Goal: Transaction & Acquisition: Purchase product/service

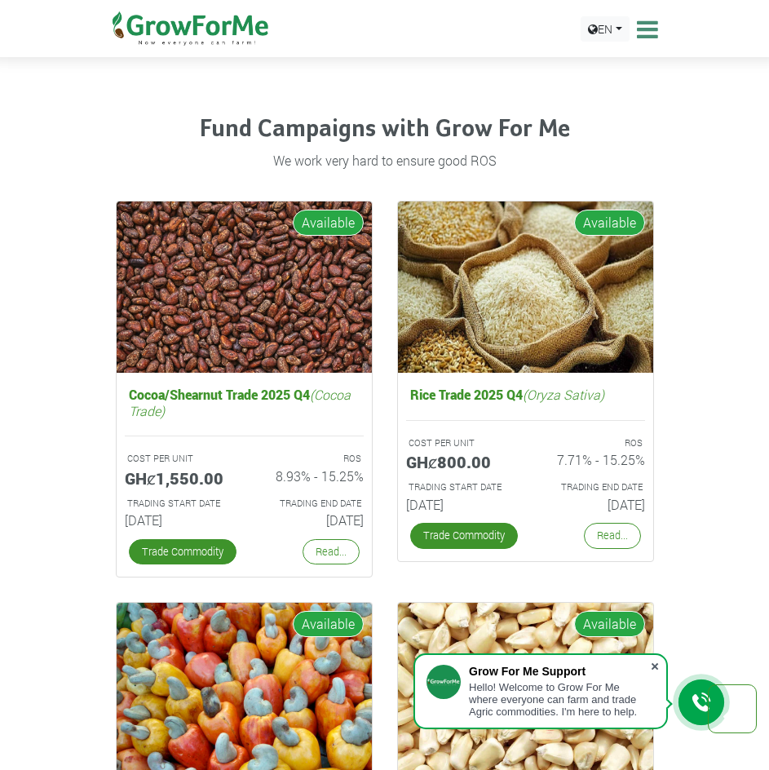
click at [657, 665] on span at bounding box center [655, 666] width 16 height 16
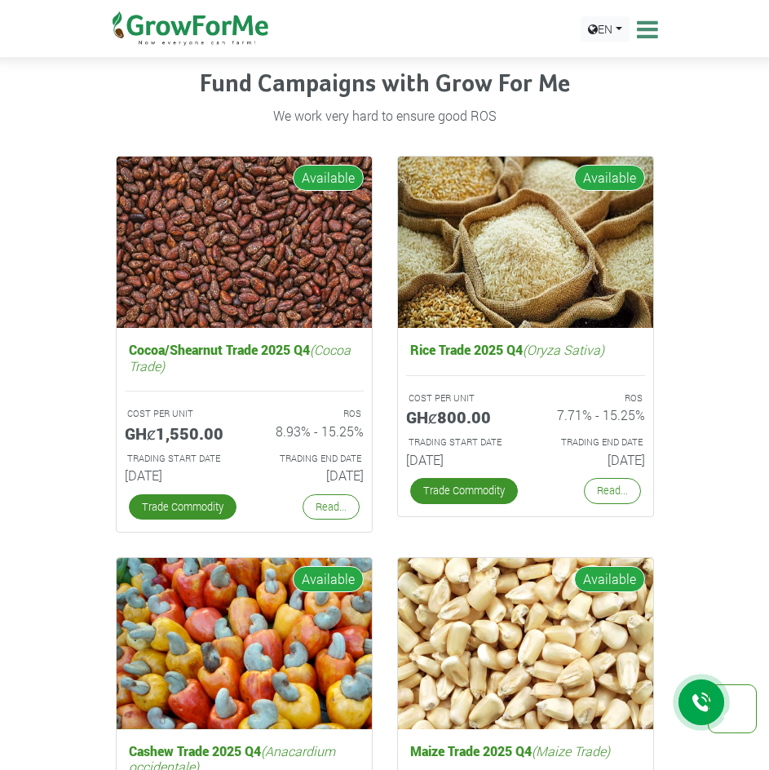
scroll to position [2637, 0]
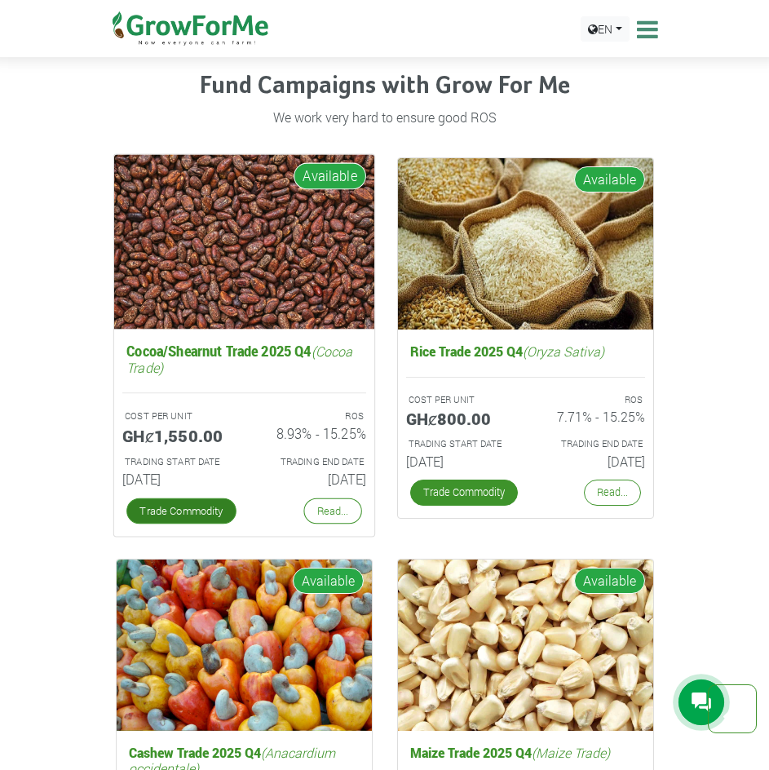
click at [167, 511] on link "Trade Commodity" at bounding box center [181, 511] width 110 height 26
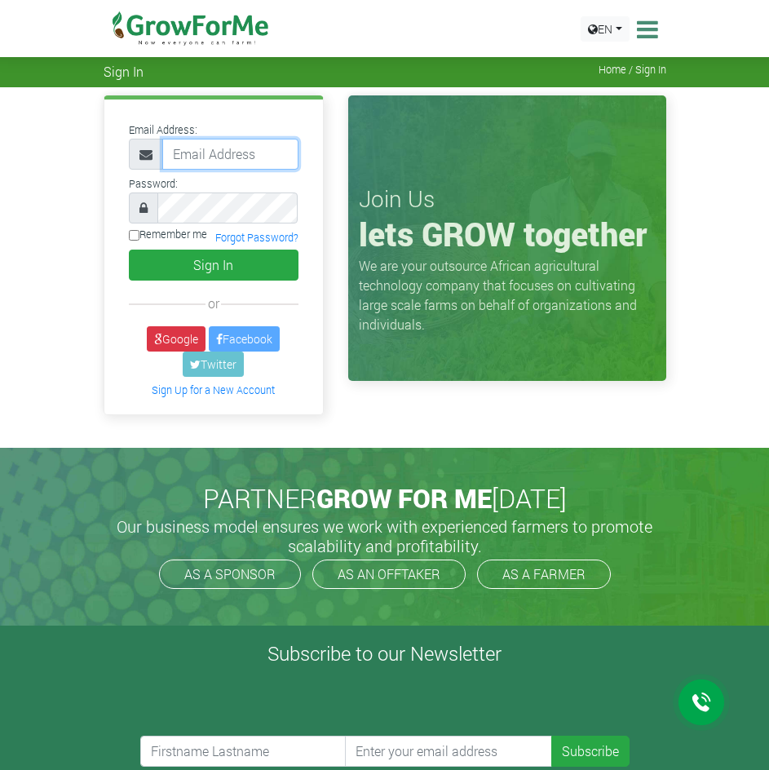
type input "trade@growforme.com"
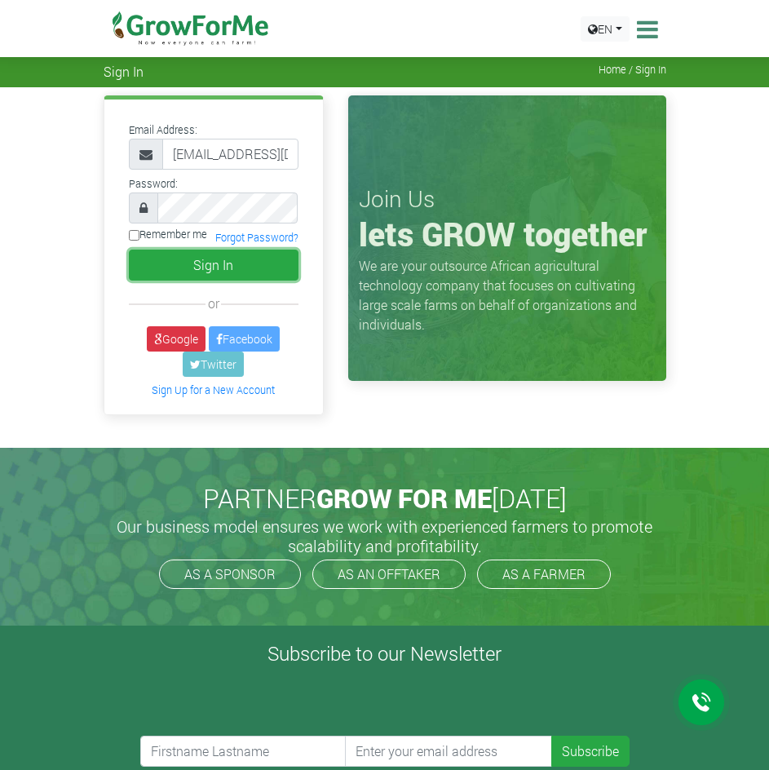
click at [210, 264] on button "Sign In" at bounding box center [214, 265] width 170 height 31
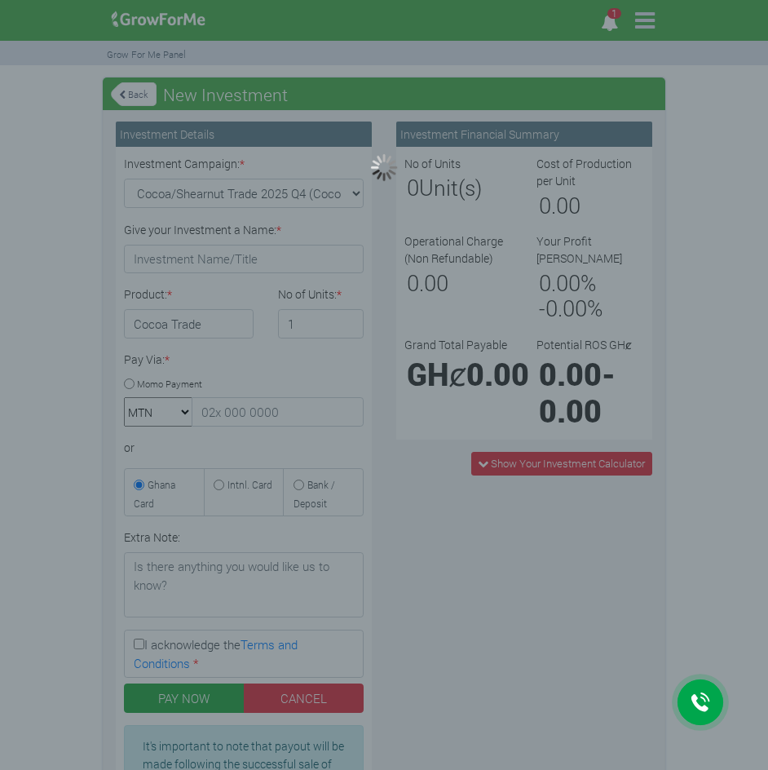
type input "1"
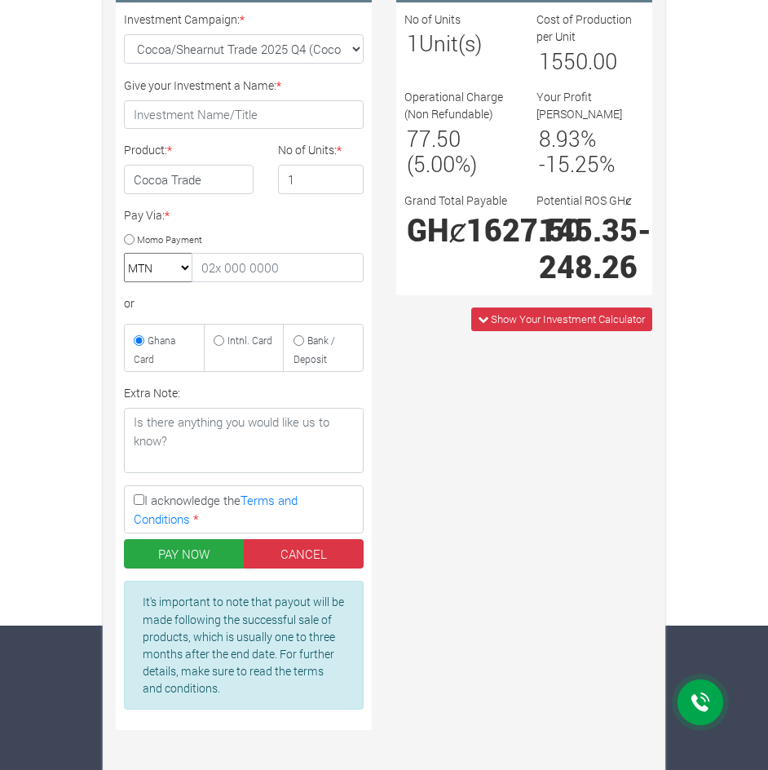
scroll to position [161, 0]
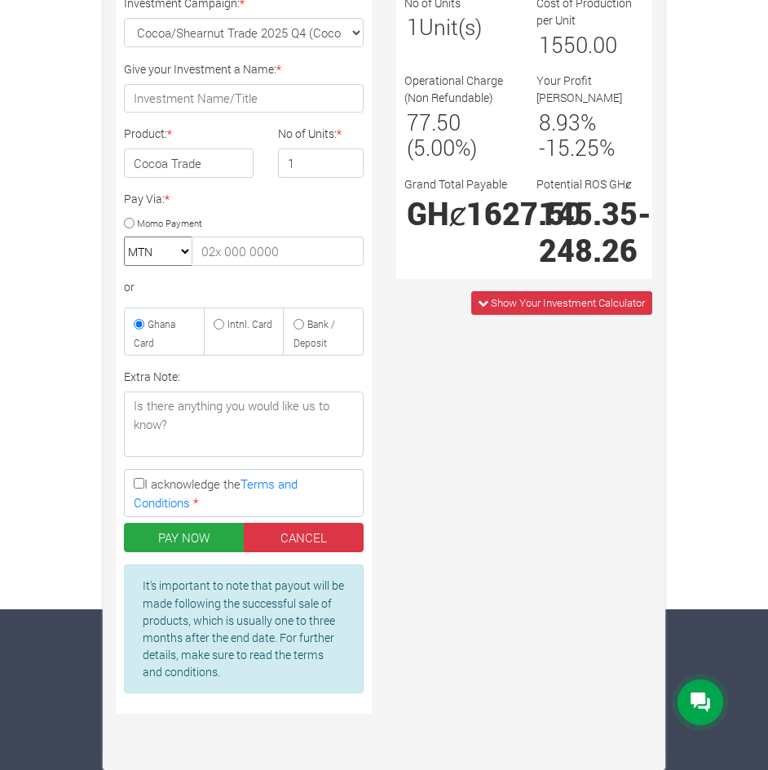
click at [423, 511] on div "Investment Financial Summary No of Units 1 Unit(s) Cost of Production per Unit …" at bounding box center [524, 343] width 281 height 765
